Goal: Register for event/course

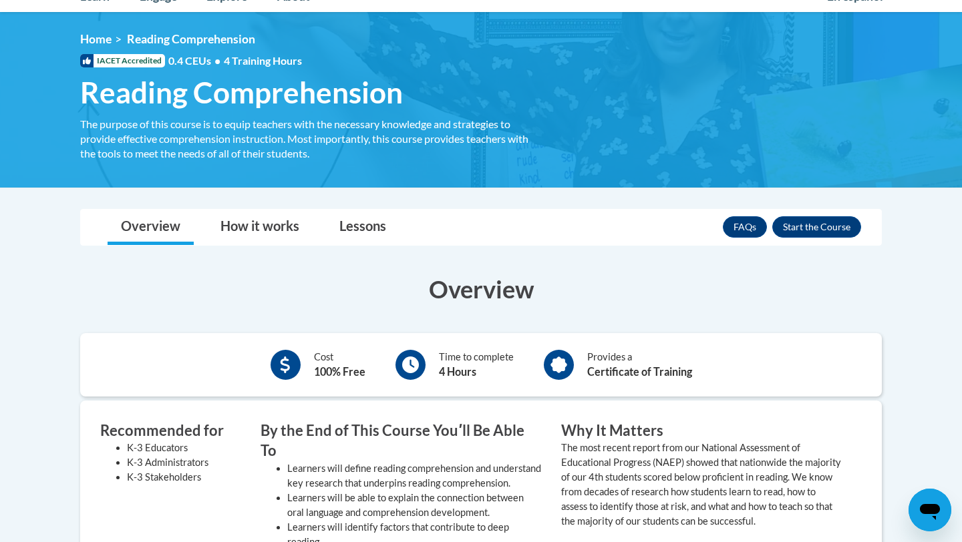
scroll to position [160, 0]
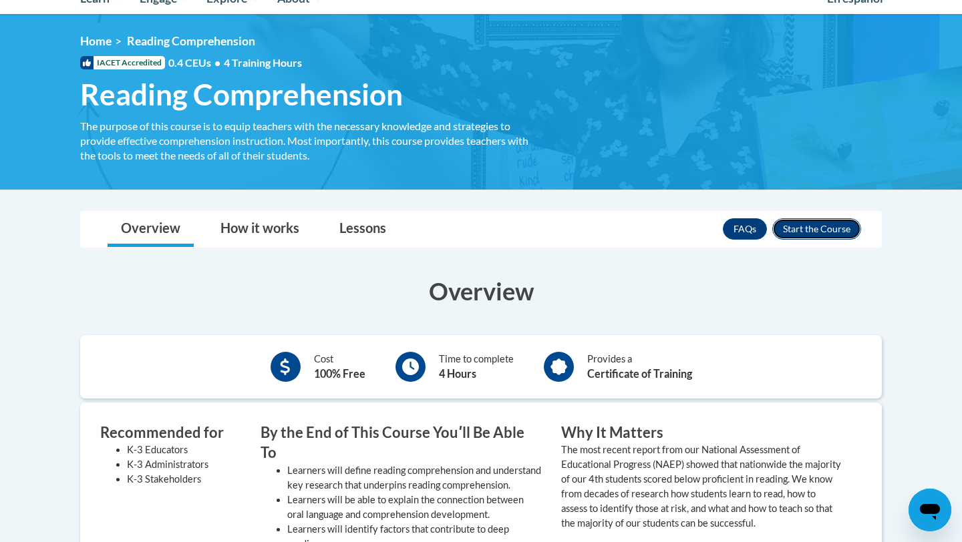
click at [794, 232] on button "Enroll" at bounding box center [816, 228] width 89 height 21
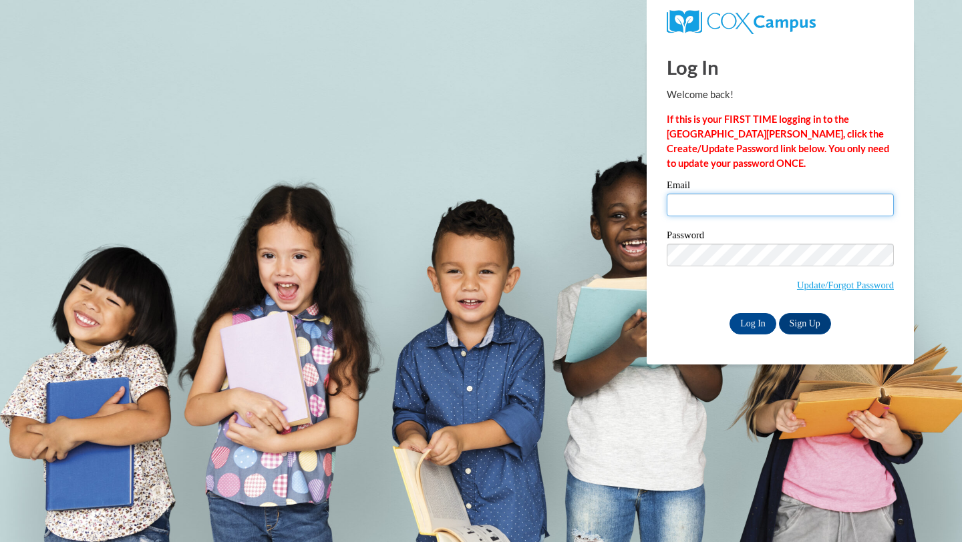
click at [677, 199] on input "Email" at bounding box center [780, 205] width 227 height 23
type input "e047916@muscogee.k12.ga.us"
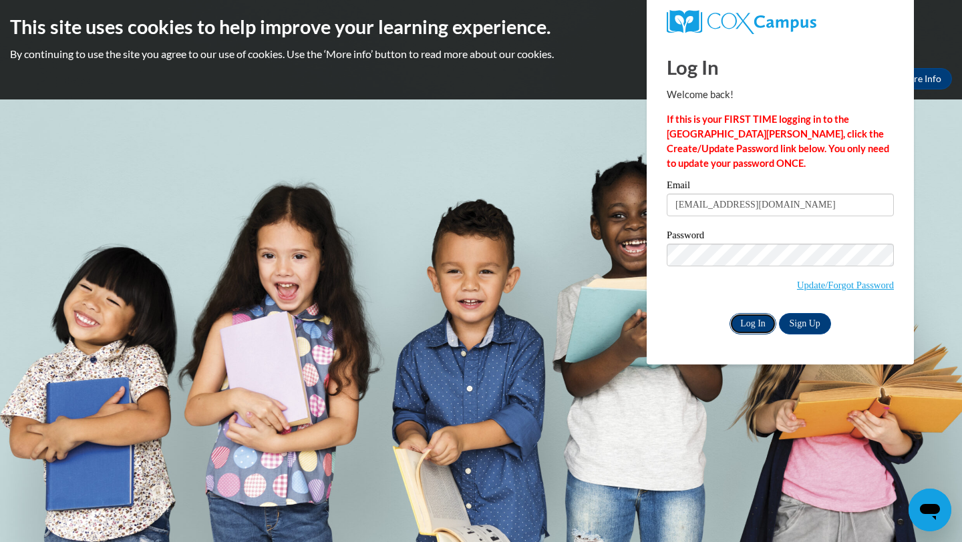
click at [760, 324] on input "Log In" at bounding box center [753, 323] width 47 height 21
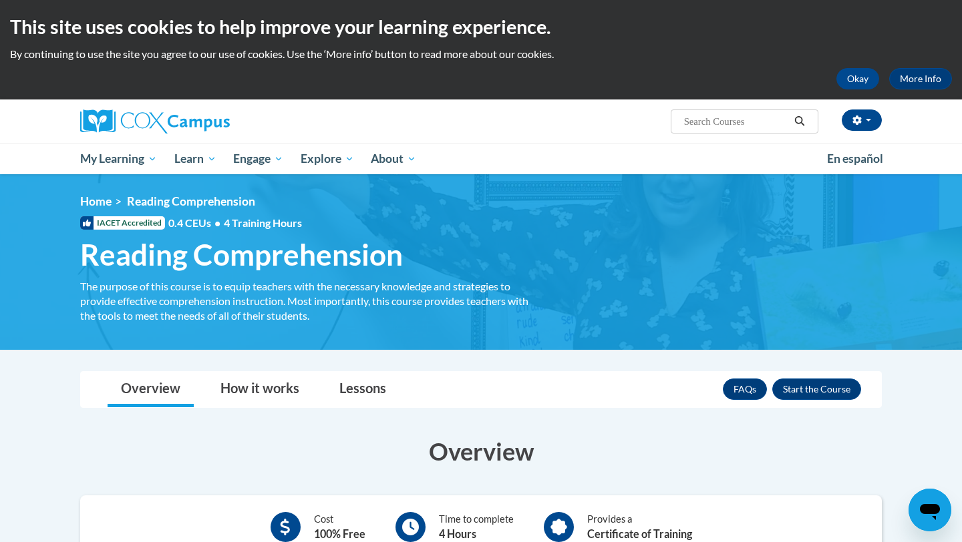
click at [603, 452] on h3 "Overview" at bounding box center [481, 451] width 802 height 33
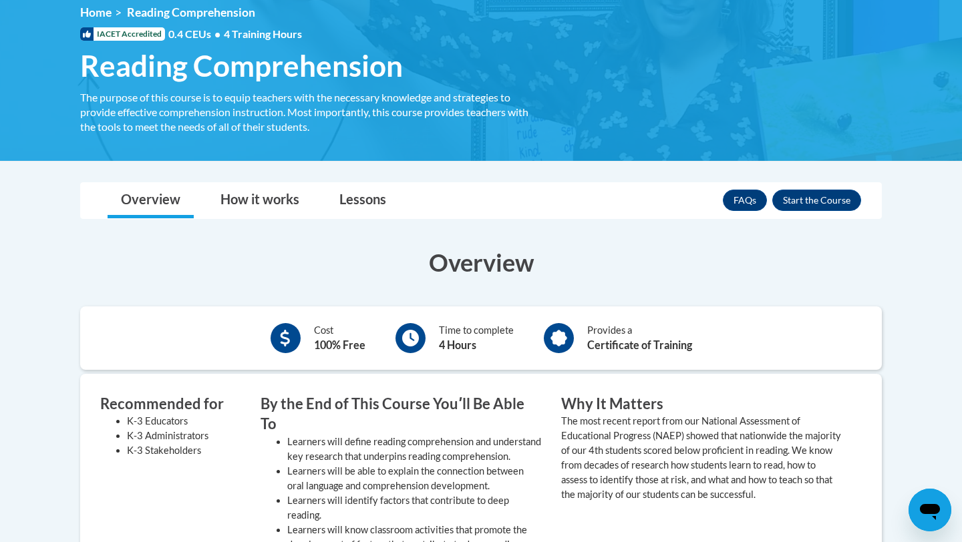
scroll to position [187, 0]
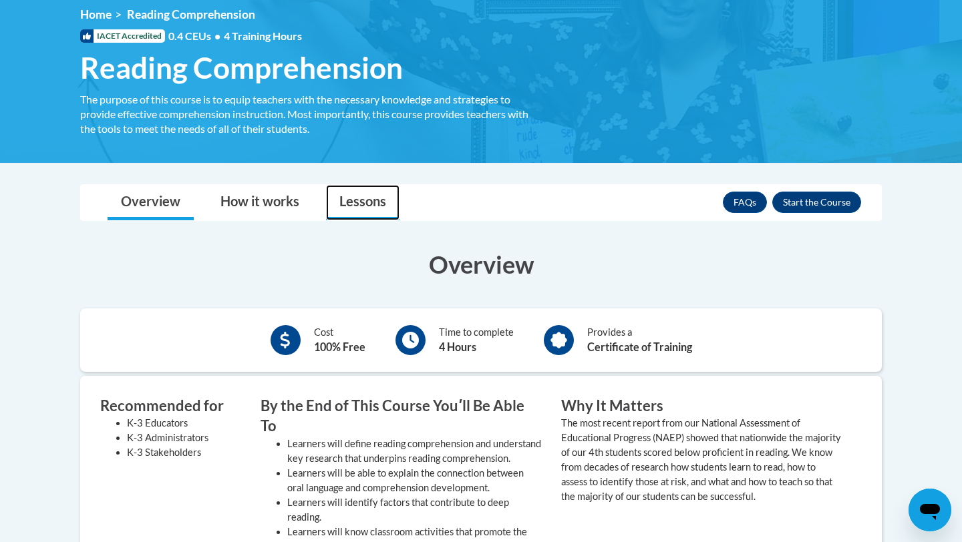
click at [363, 210] on link "Lessons" at bounding box center [362, 202] width 73 height 35
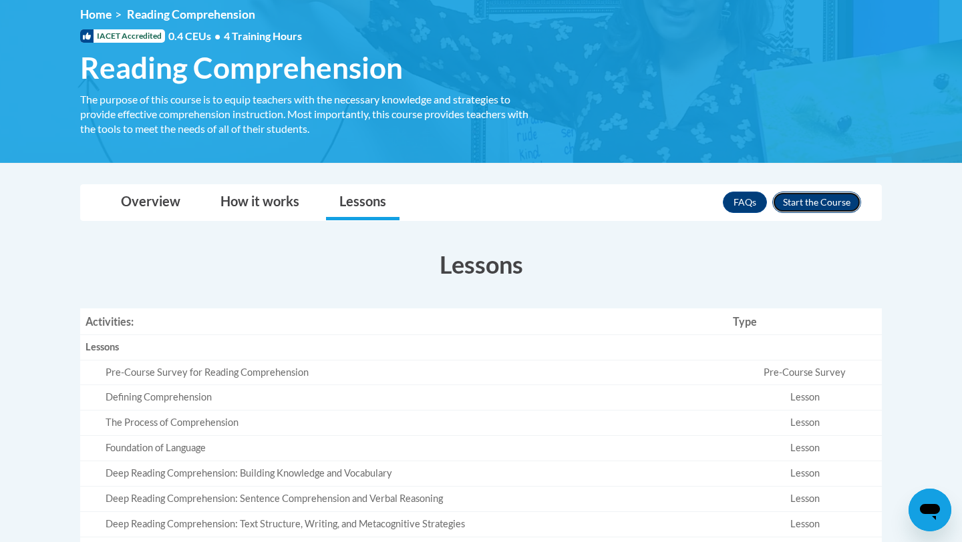
click at [792, 197] on button "Enroll" at bounding box center [816, 202] width 89 height 21
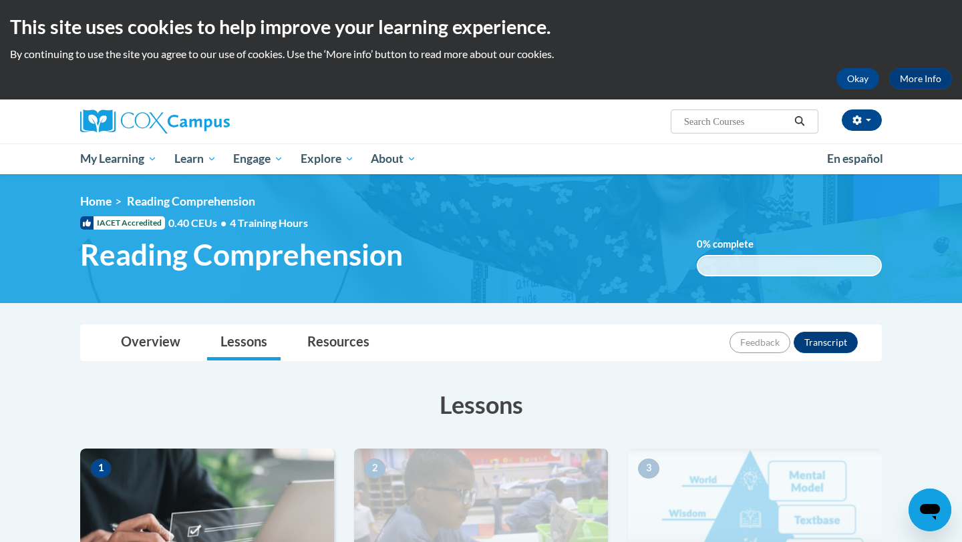
click at [629, 416] on h3 "Lessons" at bounding box center [481, 404] width 802 height 33
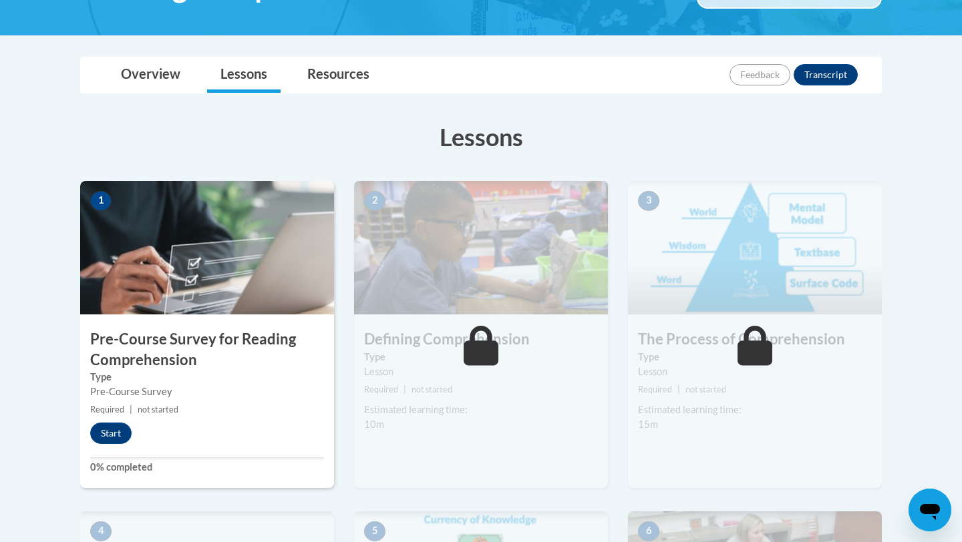
scroll to position [294, 0]
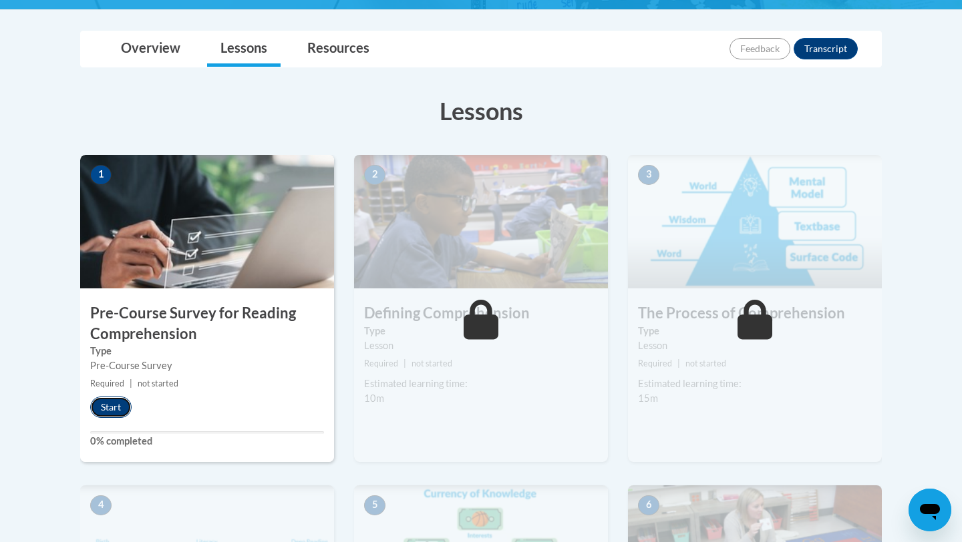
click at [113, 415] on button "Start" at bounding box center [110, 407] width 41 height 21
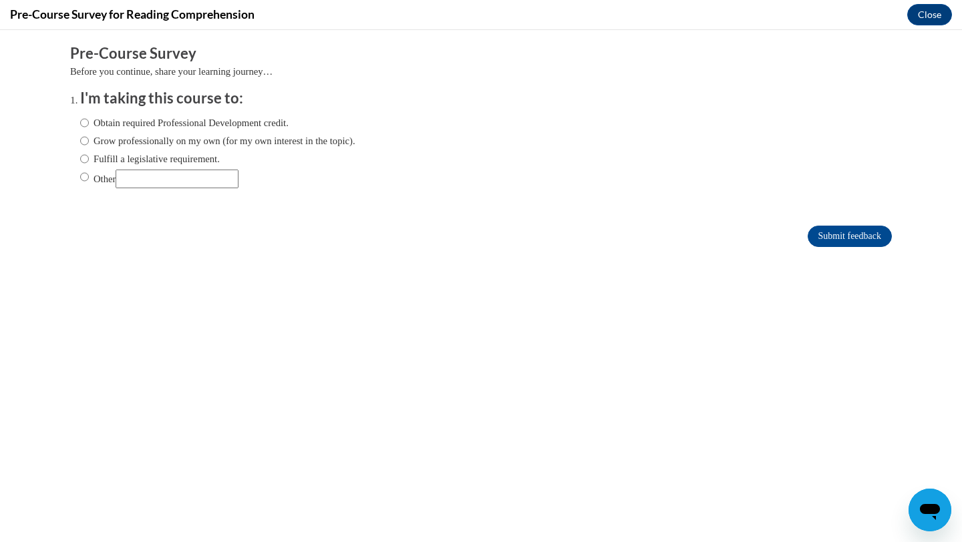
scroll to position [0, 0]
click at [82, 128] on input "Obtain required Professional Development credit." at bounding box center [84, 123] width 9 height 15
radio input "true"
click at [840, 233] on input "Submit feedback" at bounding box center [850, 236] width 84 height 21
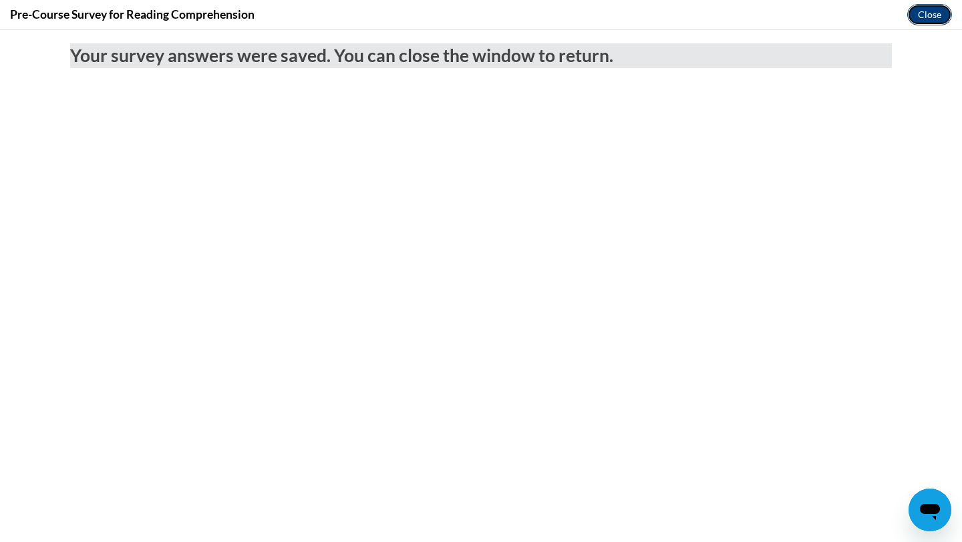
click at [927, 13] on button "Close" at bounding box center [929, 14] width 45 height 21
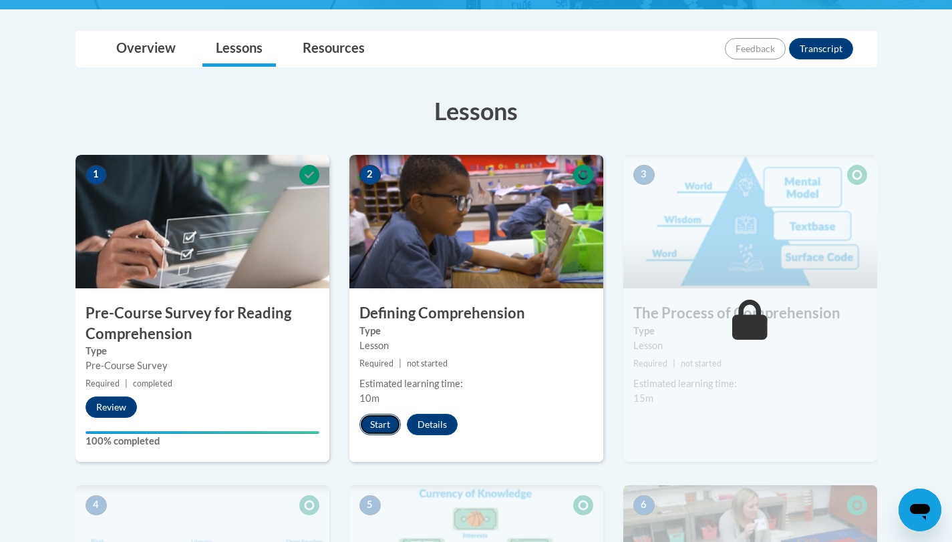
click at [377, 422] on button "Start" at bounding box center [379, 424] width 41 height 21
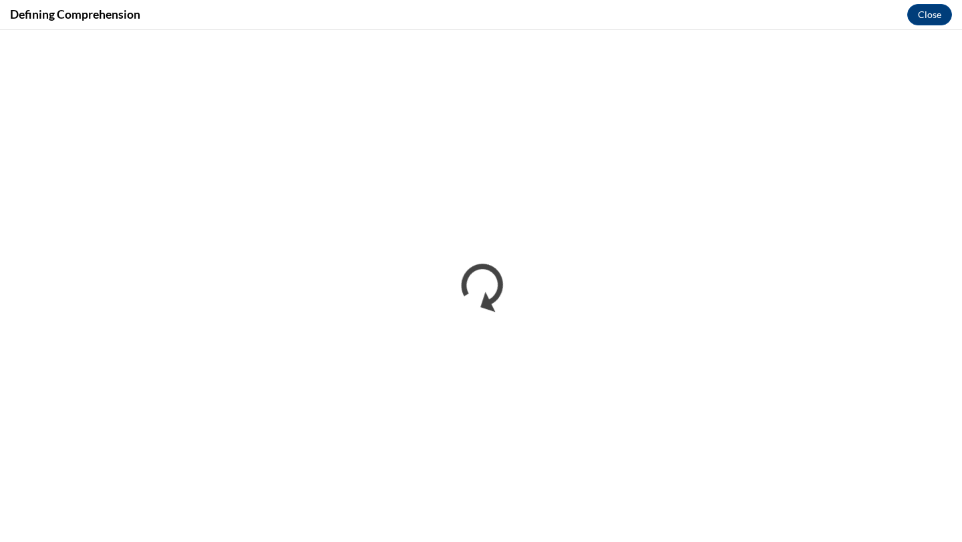
click at [809, 2] on div "Defining Comprehension Close" at bounding box center [481, 15] width 962 height 30
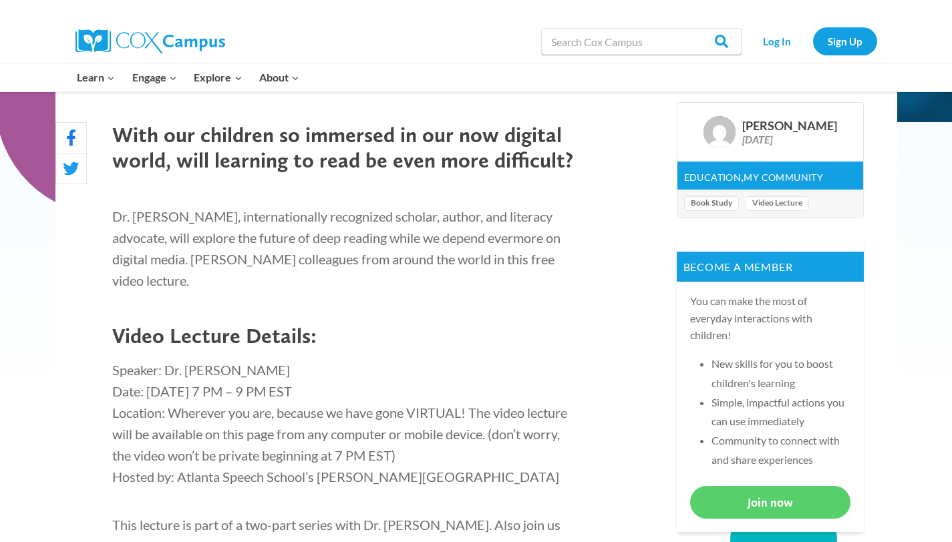
scroll to position [398, 0]
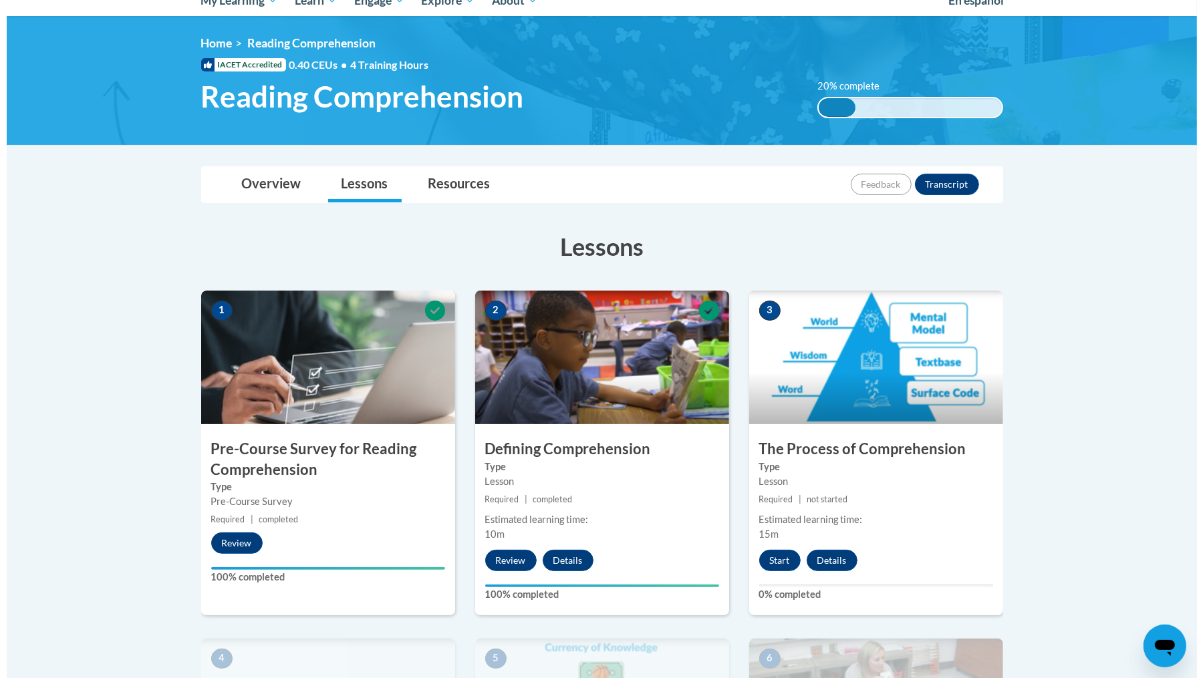
scroll to position [305, 0]
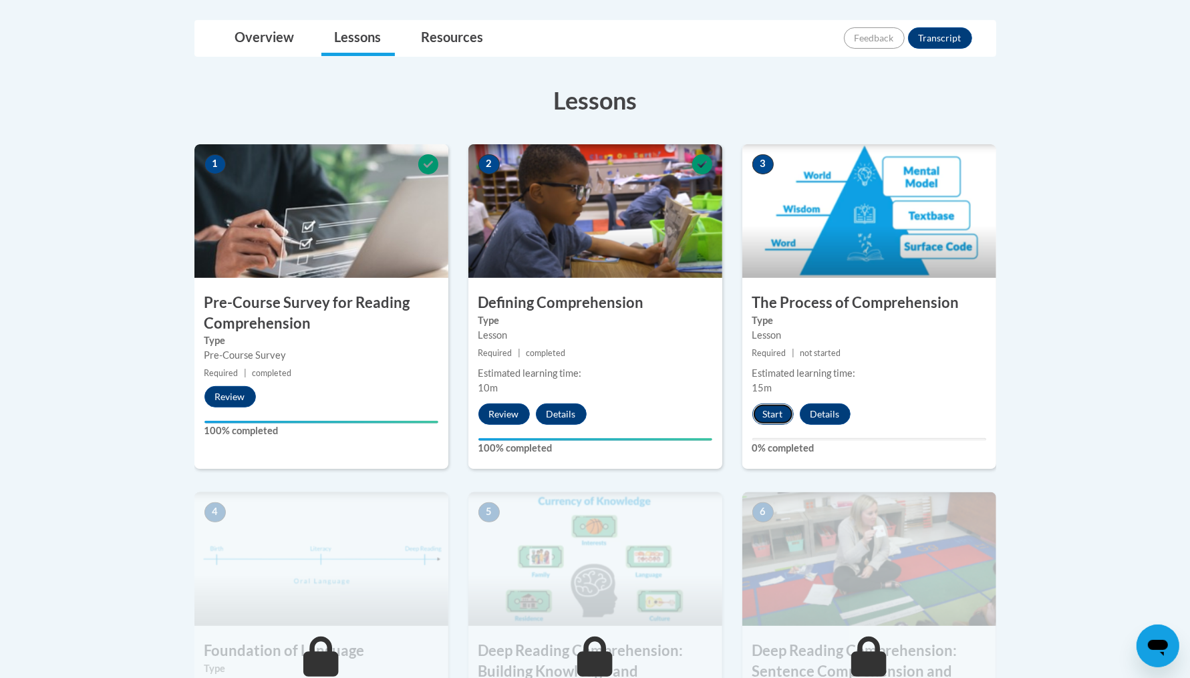
click at [763, 410] on button "Start" at bounding box center [772, 414] width 41 height 21
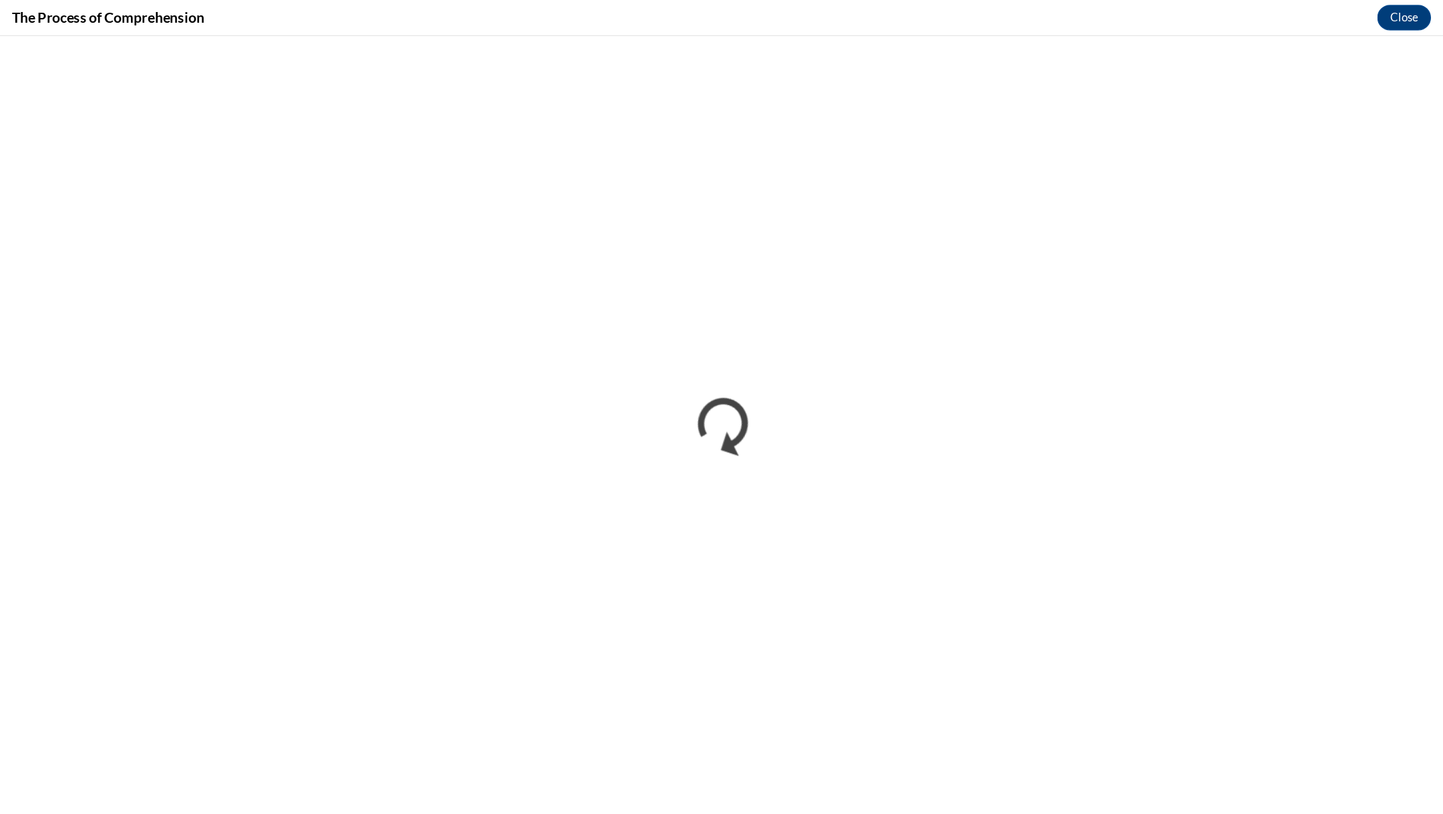
scroll to position [309, 0]
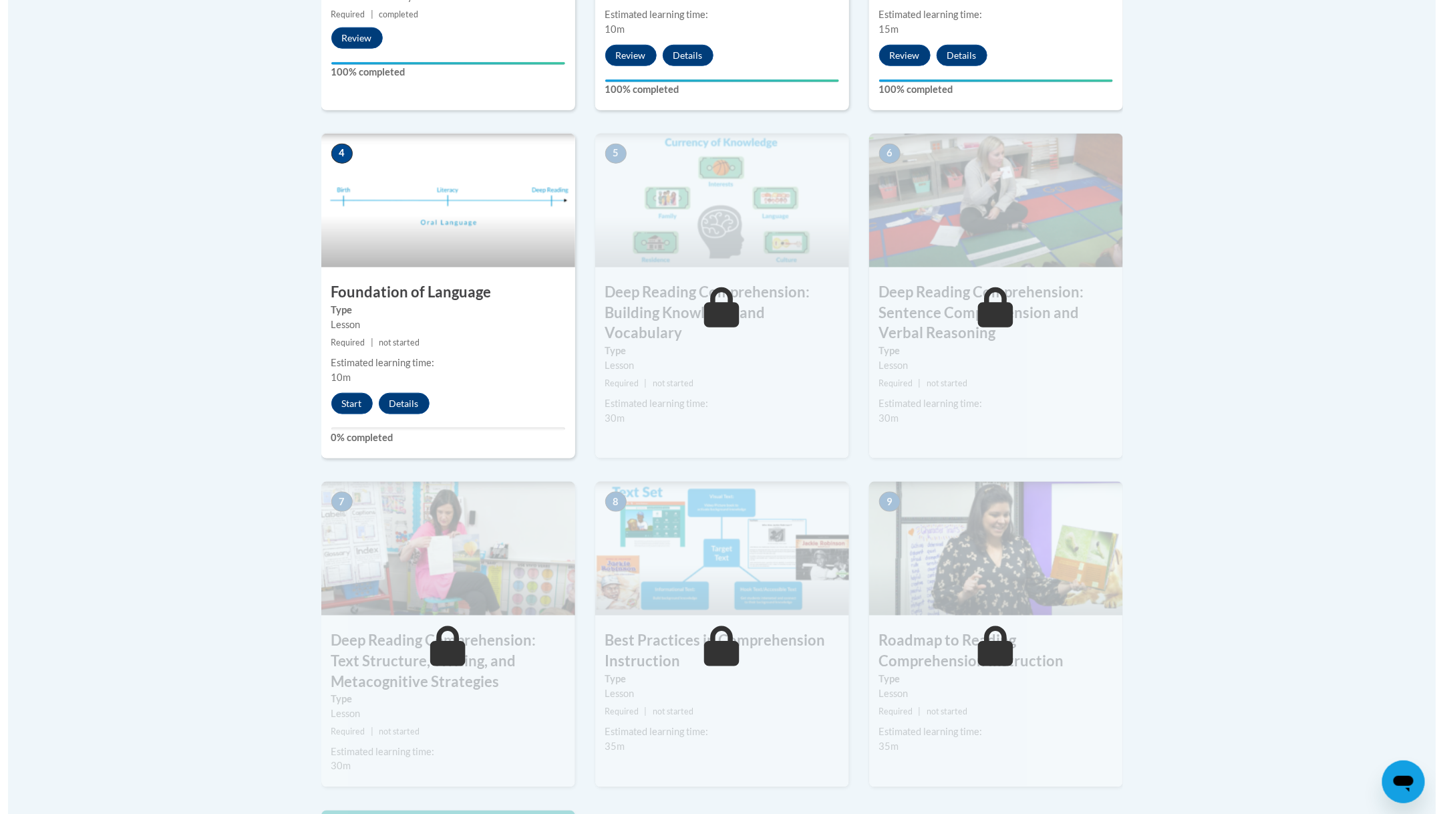
scroll to position [658, 0]
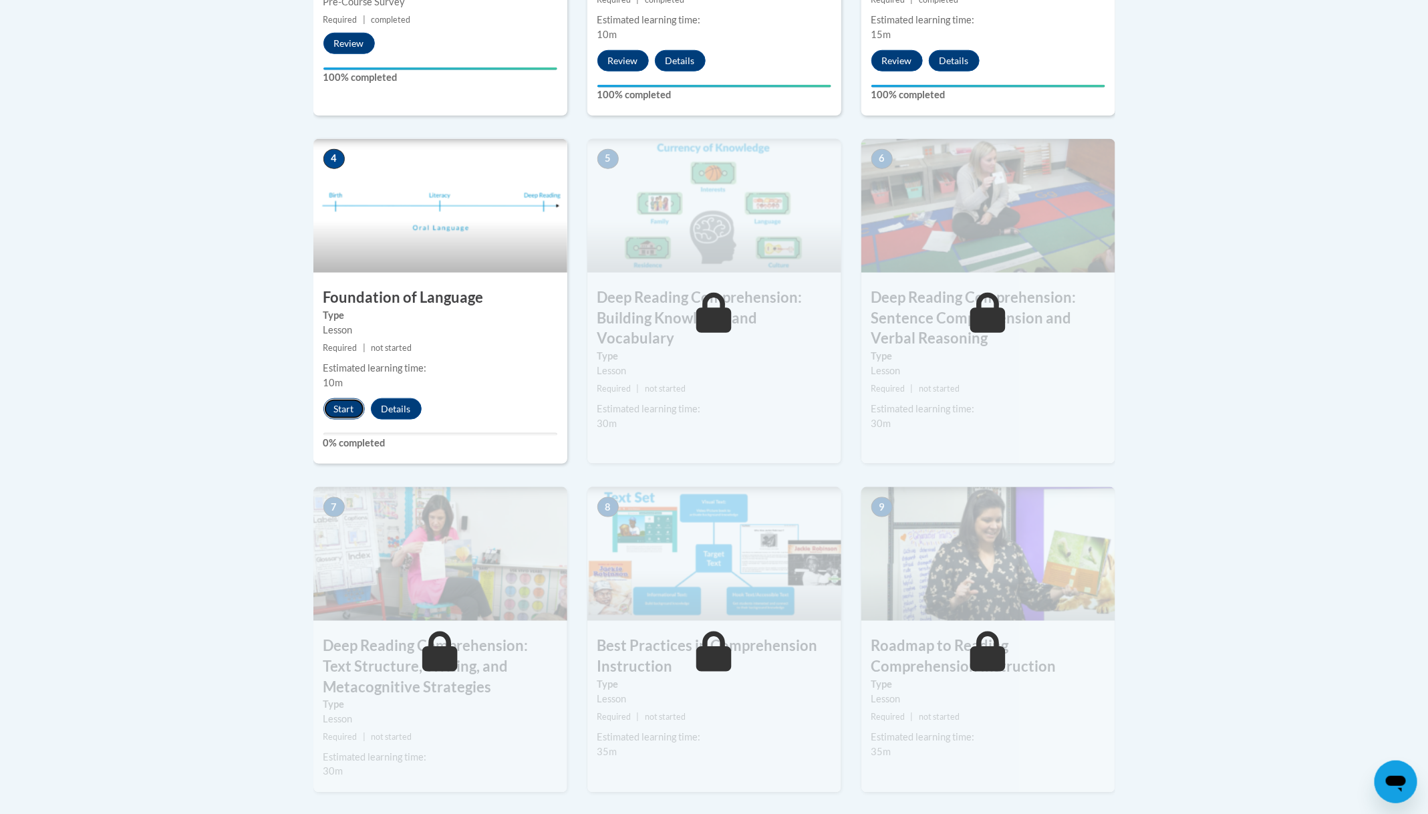
click at [350, 410] on button "Start" at bounding box center [343, 408] width 41 height 21
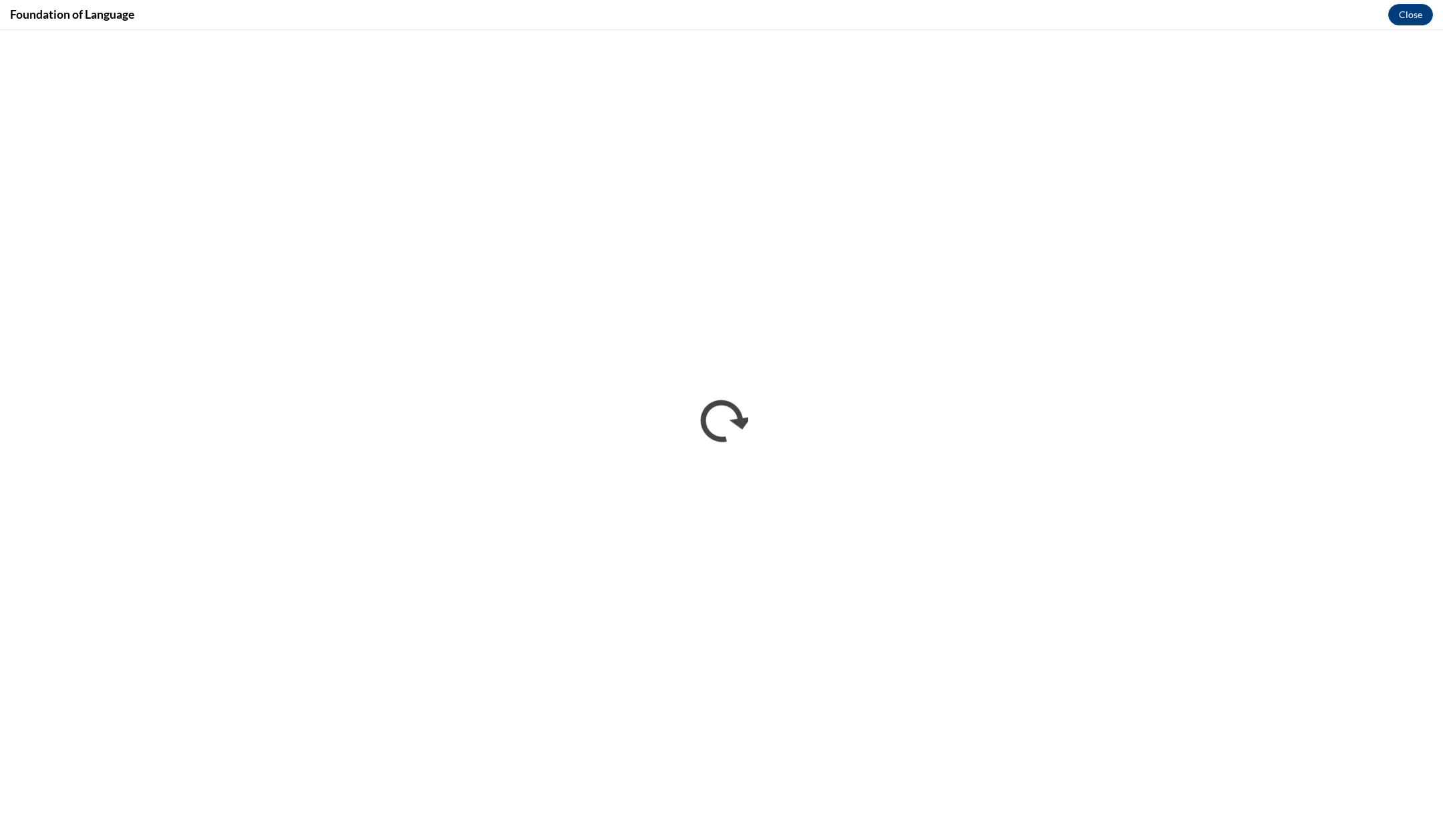
scroll to position [0, 0]
